Goal: Task Accomplishment & Management: Manage account settings

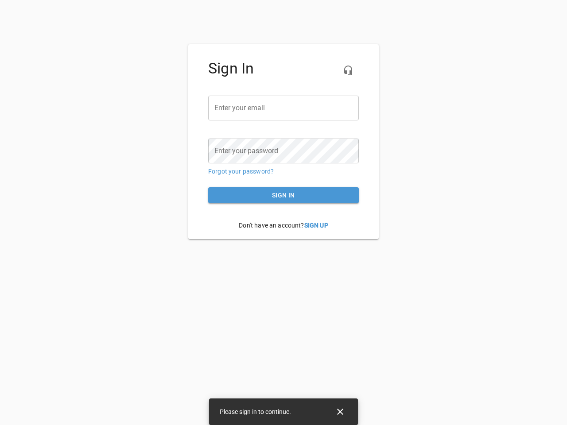
click at [348, 70] on icon "button" at bounding box center [348, 70] width 11 height 11
click at [283, 108] on input "email" at bounding box center [283, 108] width 151 height 25
click at [340, 412] on icon "Close" at bounding box center [340, 412] width 6 height 6
